Goal: Obtain resource: Obtain resource

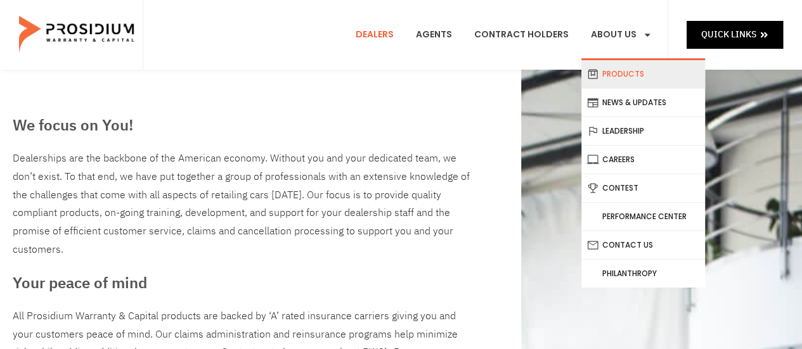
click at [619, 70] on link "Products" at bounding box center [644, 74] width 124 height 28
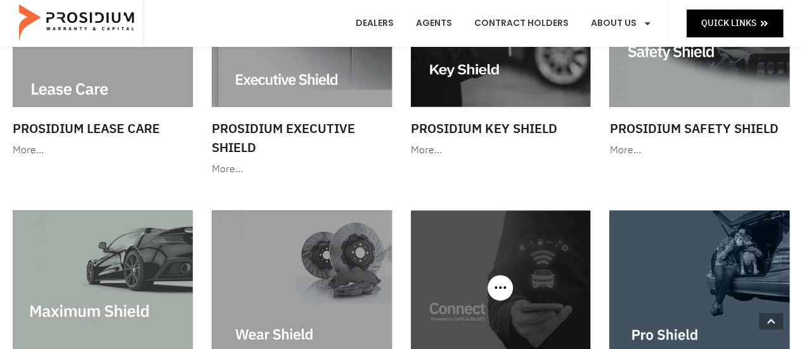
scroll to position [1078, 0]
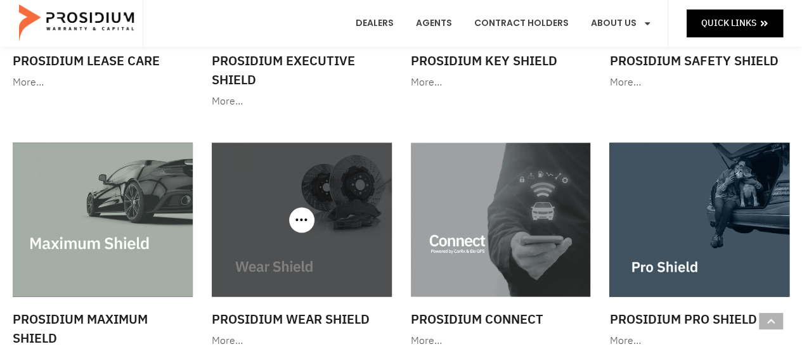
click at [316, 214] on img at bounding box center [302, 220] width 180 height 154
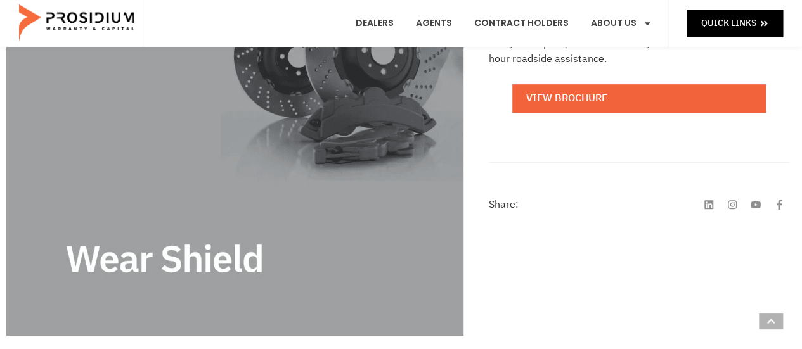
scroll to position [317, 0]
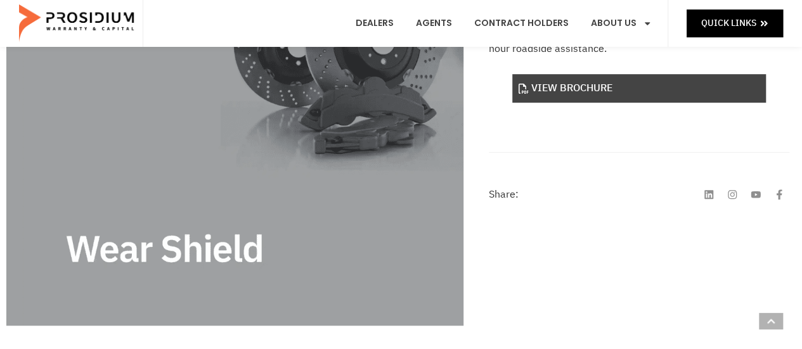
click at [573, 86] on link "View Brochure" at bounding box center [640, 88] width 254 height 29
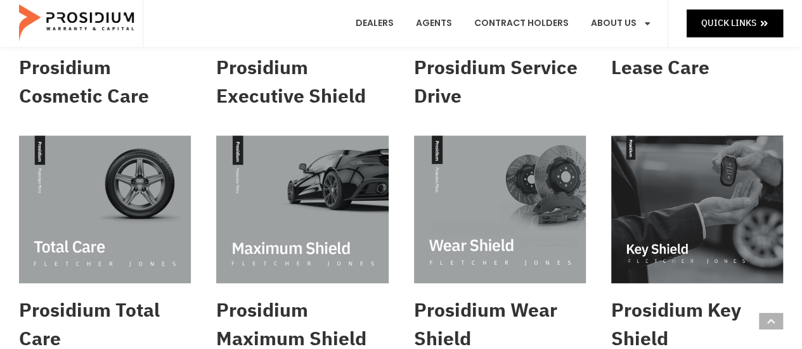
scroll to position [444, 0]
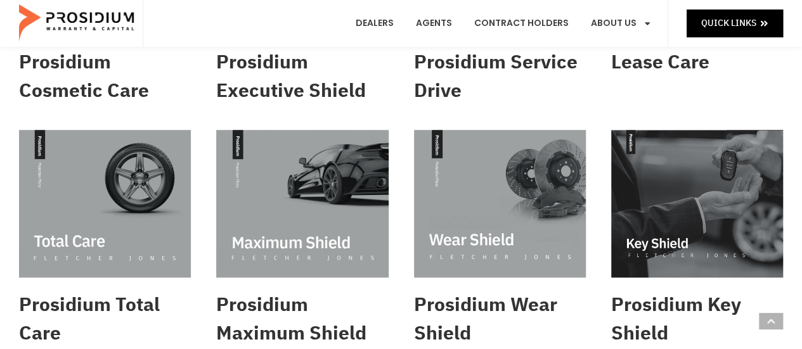
click at [540, 212] on img at bounding box center [500, 204] width 172 height 148
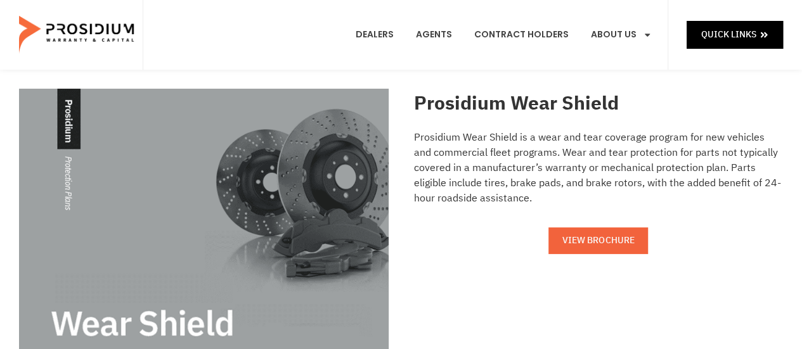
click at [599, 237] on span "VIEW BROCHURE" at bounding box center [599, 241] width 72 height 16
